Goal: Navigation & Orientation: Find specific page/section

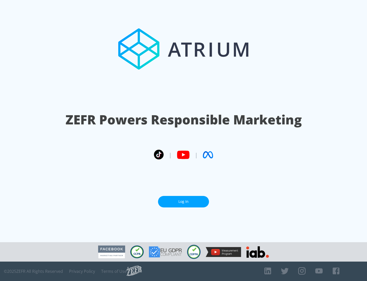
click at [184, 199] on link "Log In" at bounding box center [183, 201] width 51 height 11
